Goal: Task Accomplishment & Management: Use online tool/utility

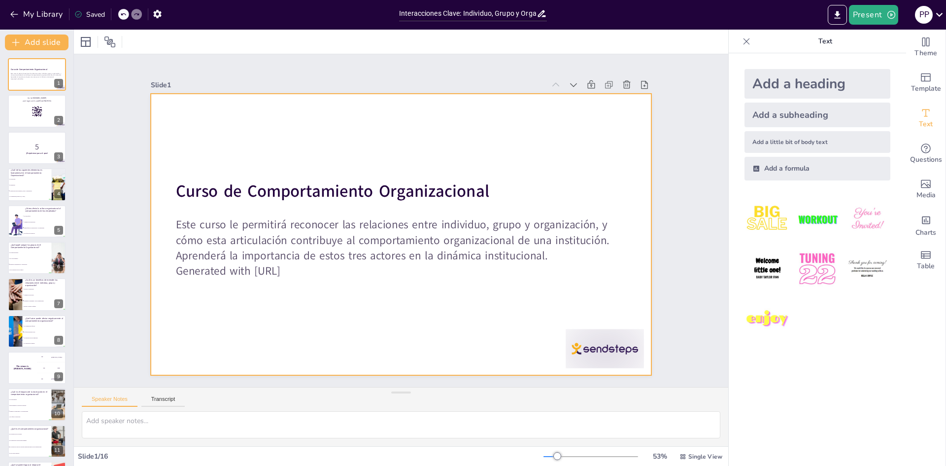
checkbox input "true"
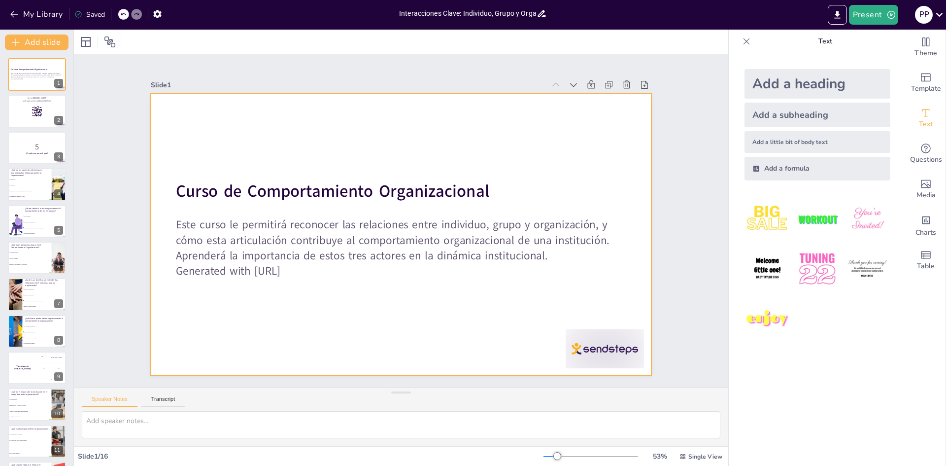
checkbox input "true"
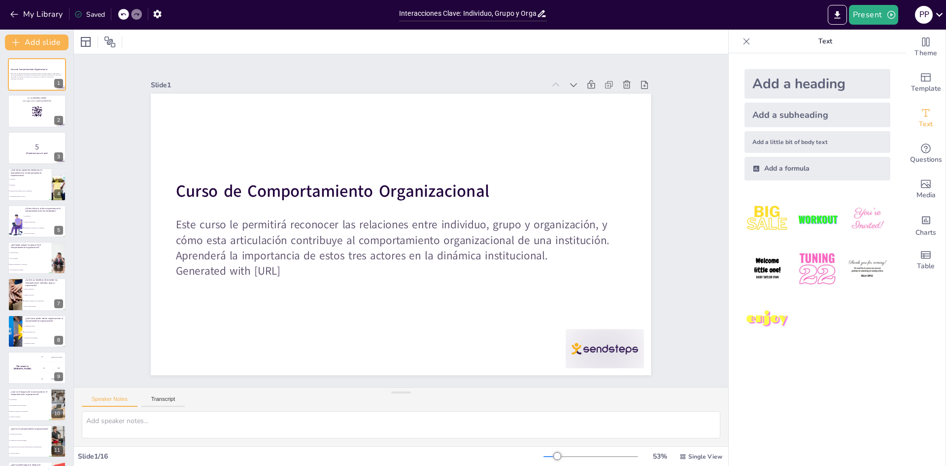
checkbox input "true"
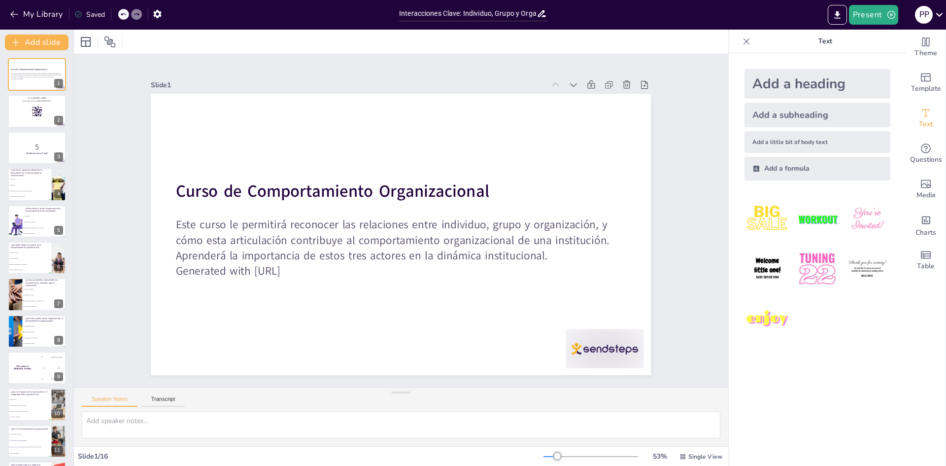
checkbox input "true"
